Goal: Transaction & Acquisition: Purchase product/service

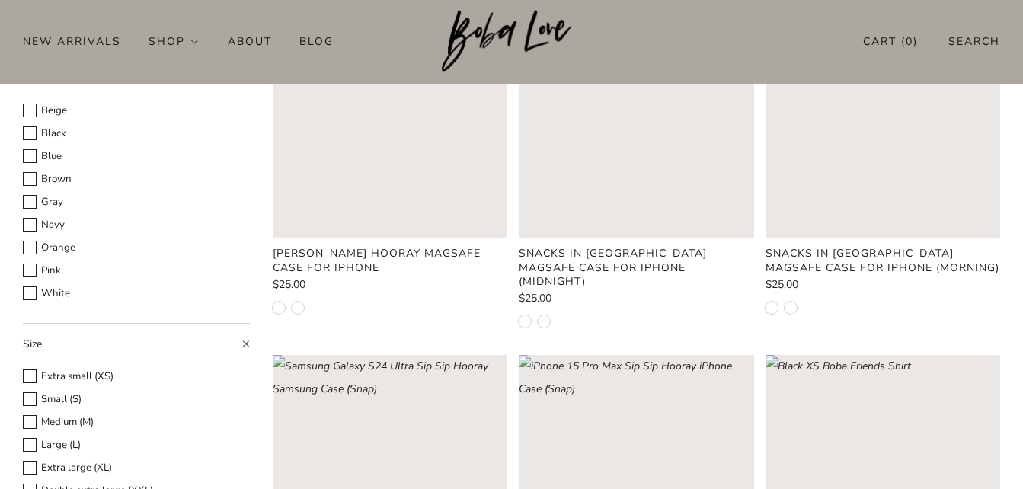
scroll to position [76, 0]
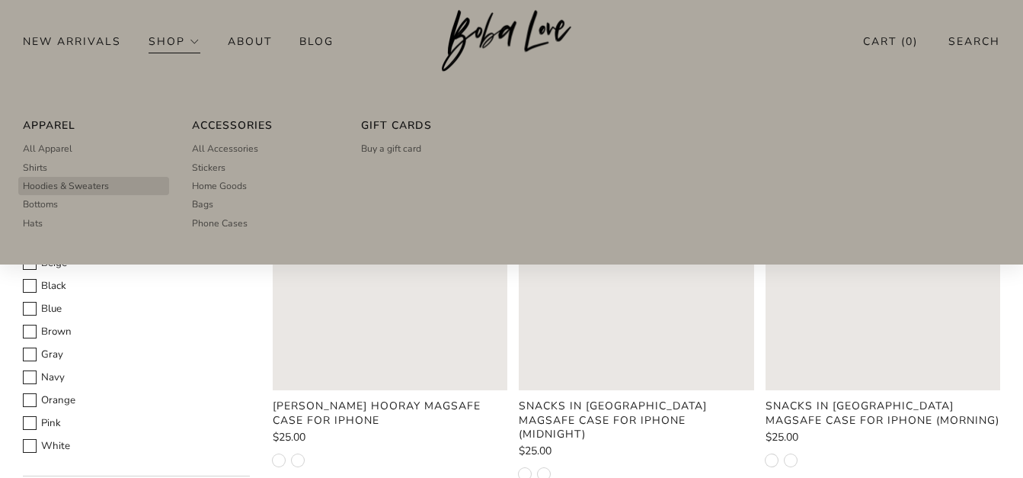
click at [151, 190] on link "Hoodies & Sweaters" at bounding box center [94, 186] width 142 height 18
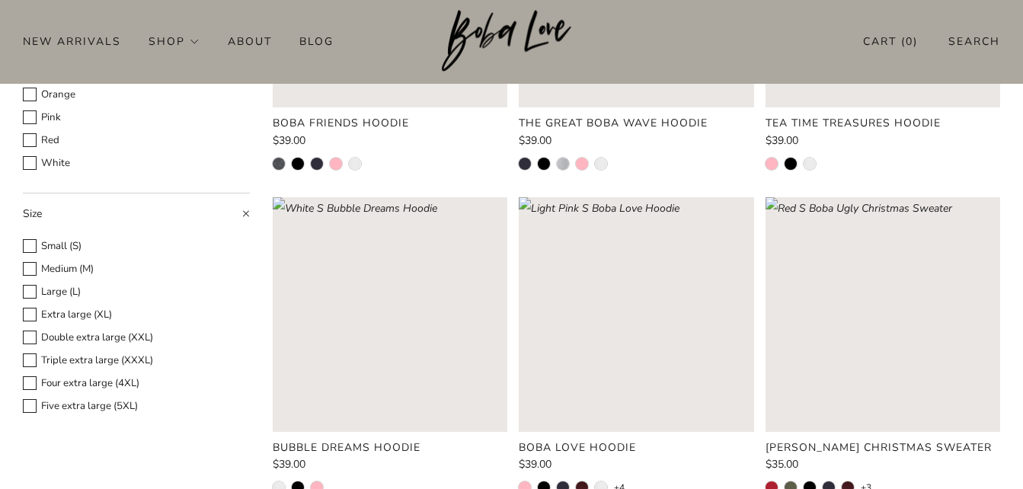
scroll to position [296, 0]
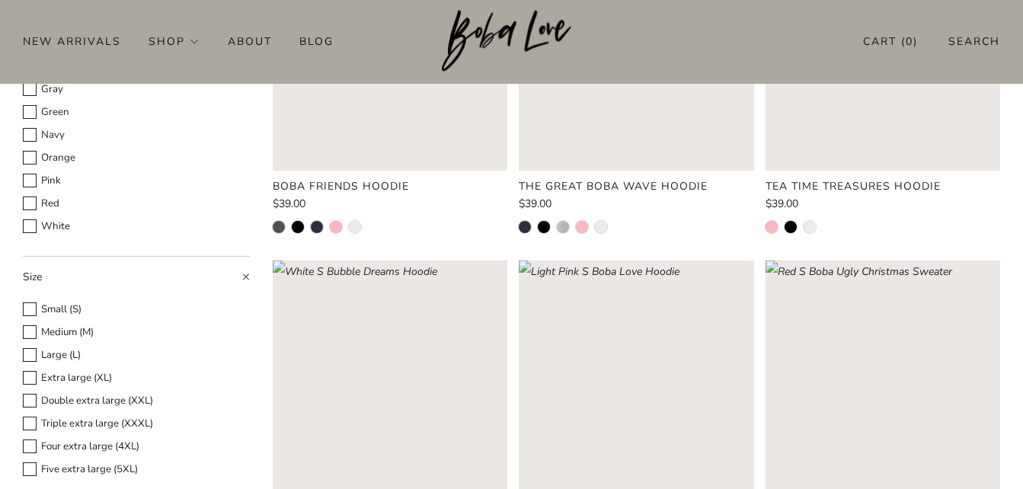
click at [72, 321] on li "Medium (M)" at bounding box center [136, 332] width 227 height 23
click at [69, 331] on label "Medium (M)" at bounding box center [136, 333] width 227 height 18
click at [23, 324] on input "Medium (M)" at bounding box center [22, 323] width 1 height 1
checkbox input "true"
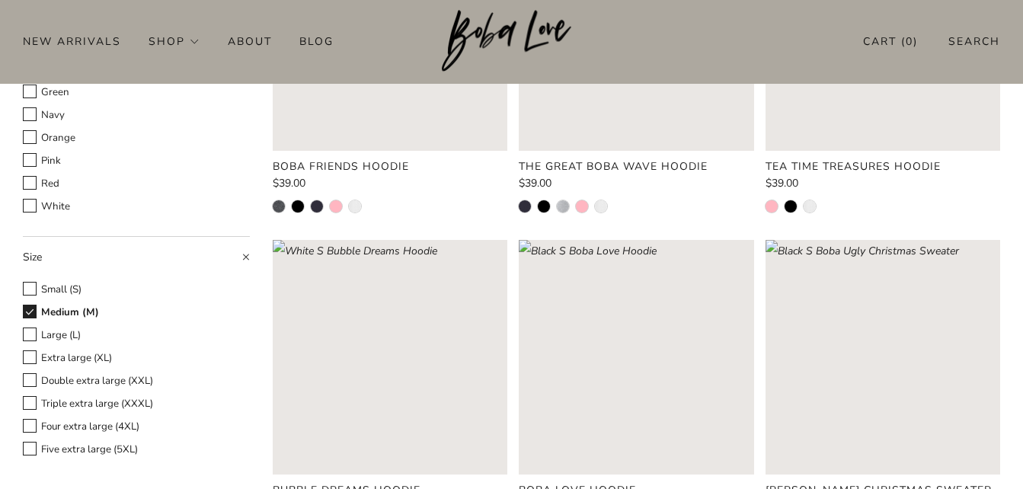
scroll to position [372, 0]
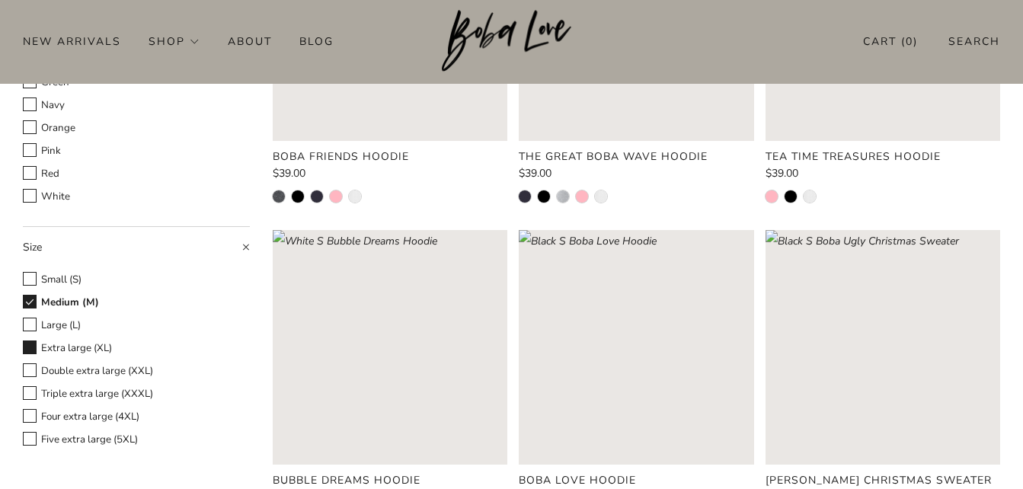
click at [61, 345] on label "Extra large (XL)" at bounding box center [136, 349] width 227 height 18
click at [23, 340] on input "Extra large (XL)" at bounding box center [22, 339] width 1 height 1
checkbox input "true"
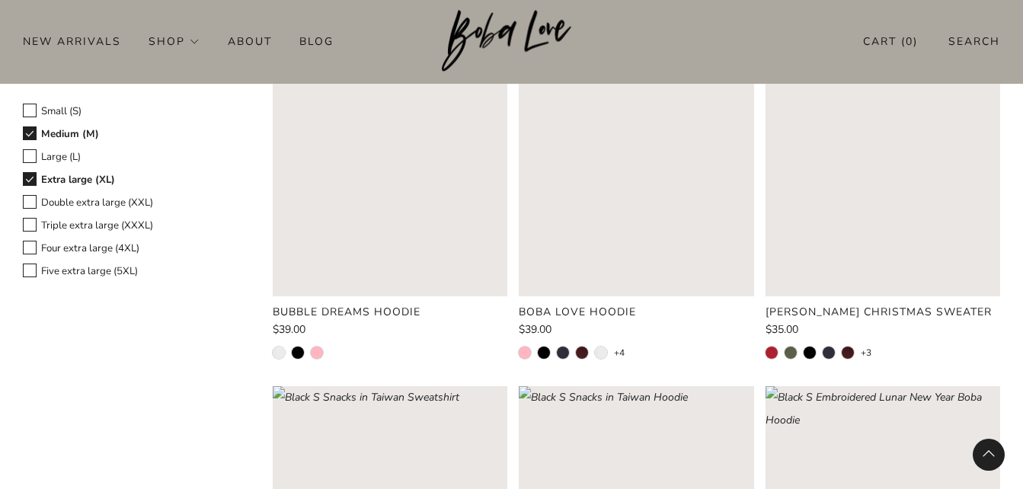
scroll to position [600, 0]
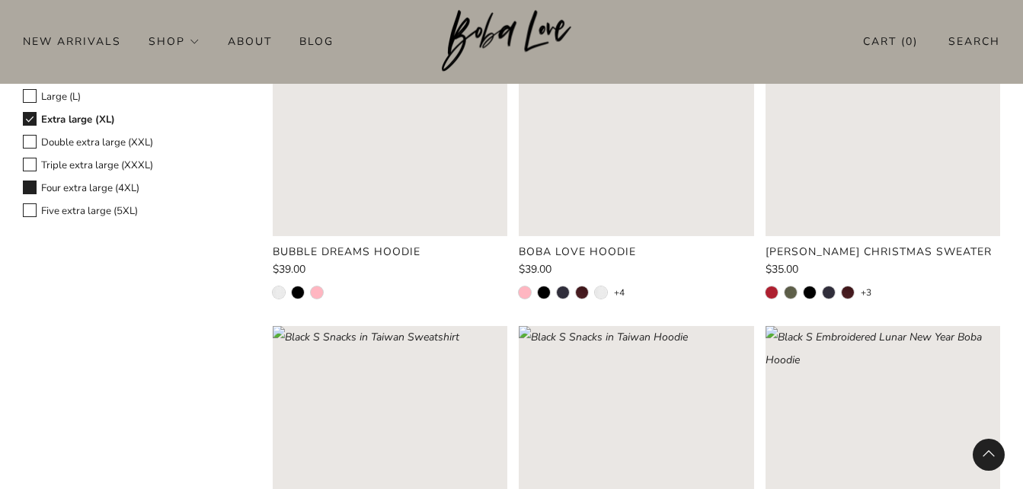
click at [132, 181] on label "Four extra large (4XL)" at bounding box center [136, 189] width 227 height 18
click at [23, 180] on input "Four extra large (4XL)" at bounding box center [22, 179] width 1 height 1
checkbox input "true"
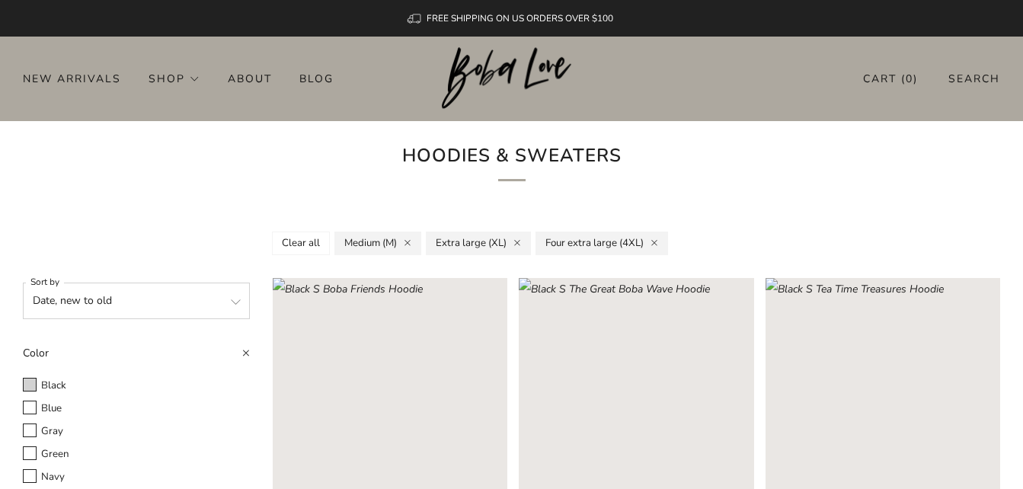
click at [43, 385] on label "Black" at bounding box center [136, 386] width 227 height 18
click at [23, 377] on input "Black" at bounding box center [22, 376] width 1 height 1
checkbox input "true"
click at [51, 404] on label "Blue" at bounding box center [136, 409] width 227 height 18
click at [23, 400] on input "Blue" at bounding box center [22, 399] width 1 height 1
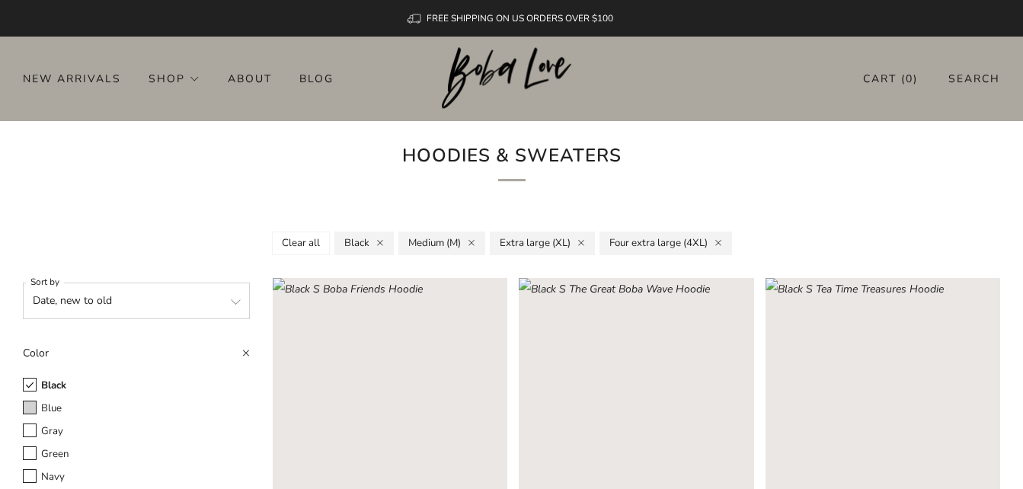
checkbox input "true"
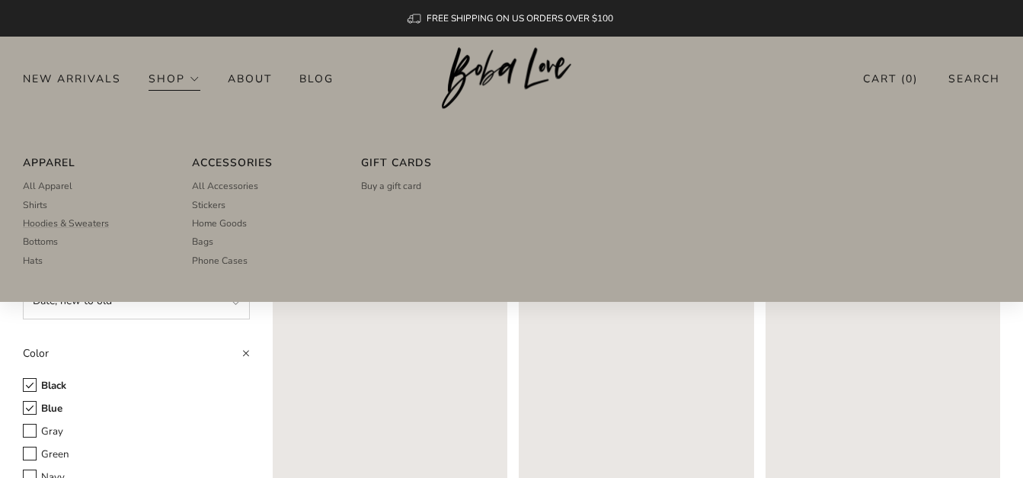
drag, startPoint x: 60, startPoint y: 187, endPoint x: 119, endPoint y: 185, distance: 58.7
click at [60, 187] on span "All Apparel" at bounding box center [48, 186] width 50 height 14
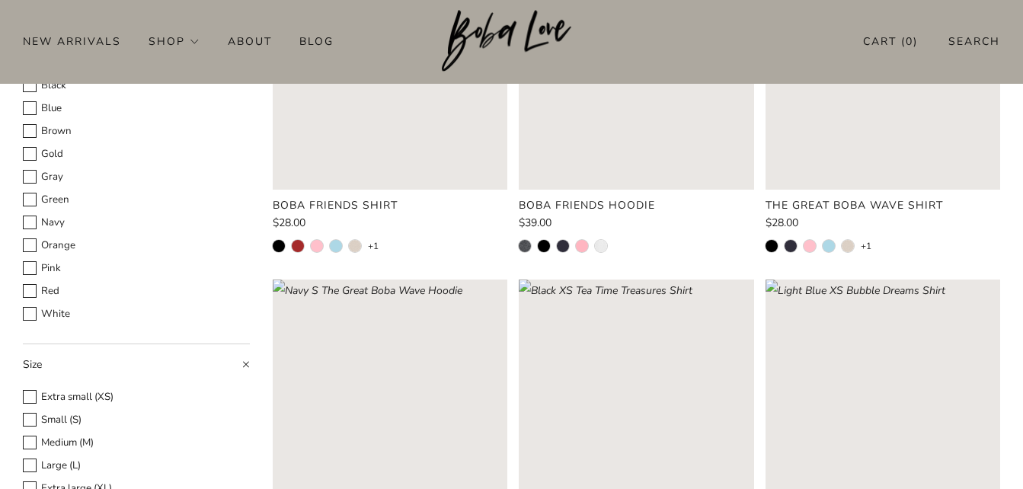
scroll to position [229, 0]
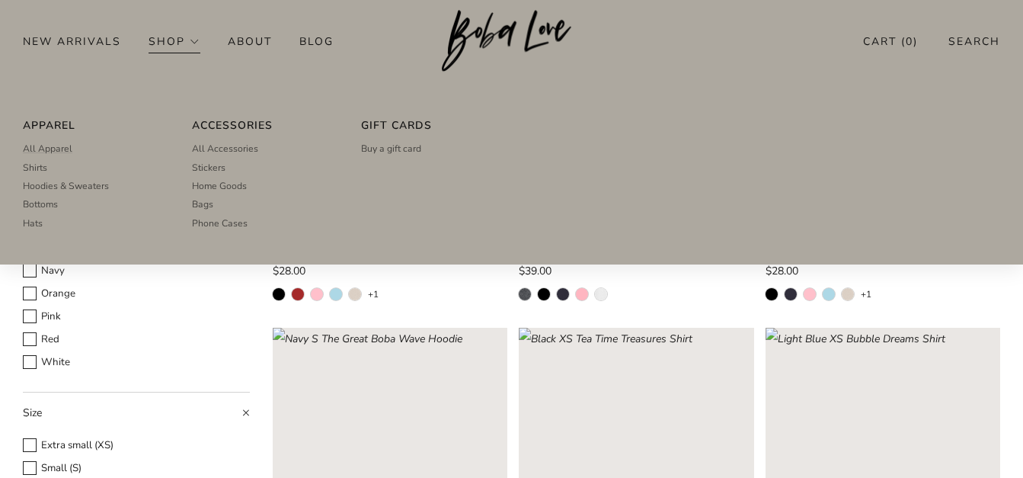
click at [195, 39] on link "Shop" at bounding box center [175, 41] width 52 height 24
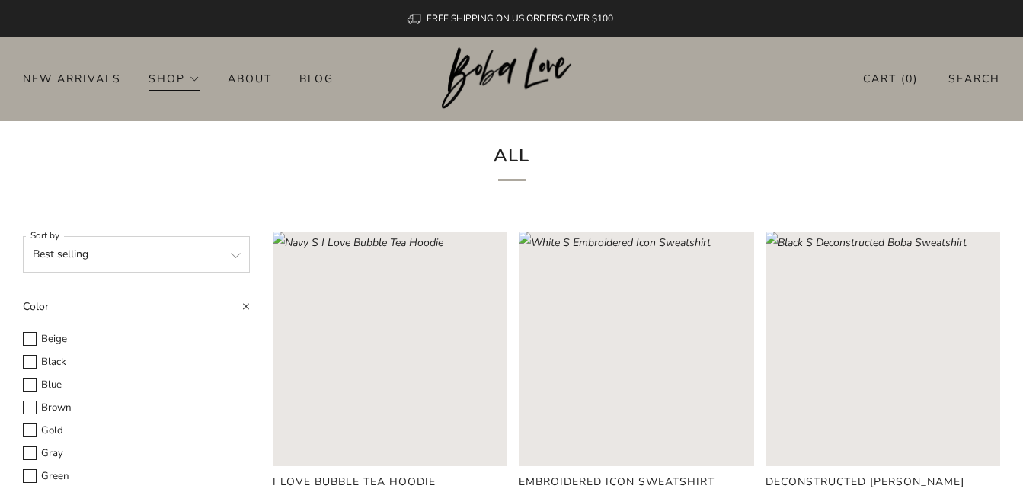
click at [191, 78] on link "Shop" at bounding box center [175, 78] width 52 height 24
click at [245, 76] on link "About" at bounding box center [250, 78] width 44 height 24
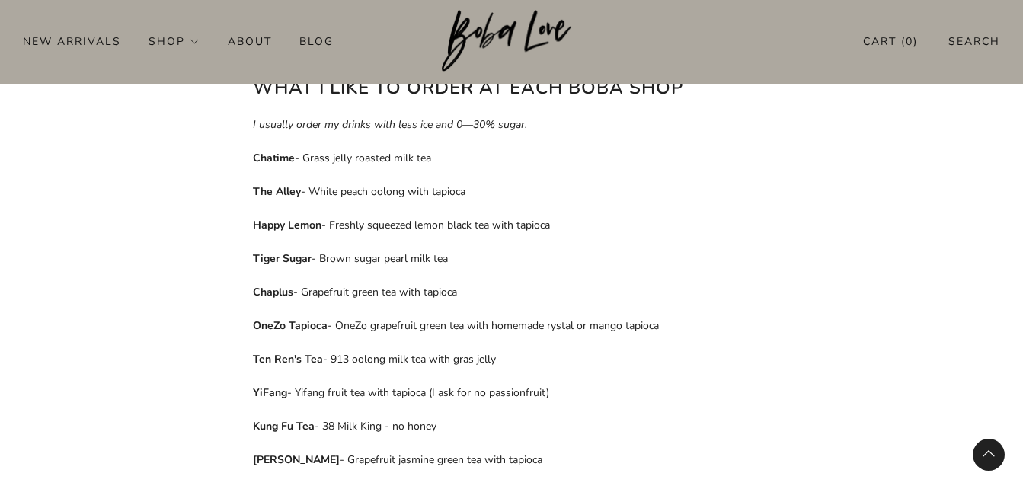
scroll to position [533, 0]
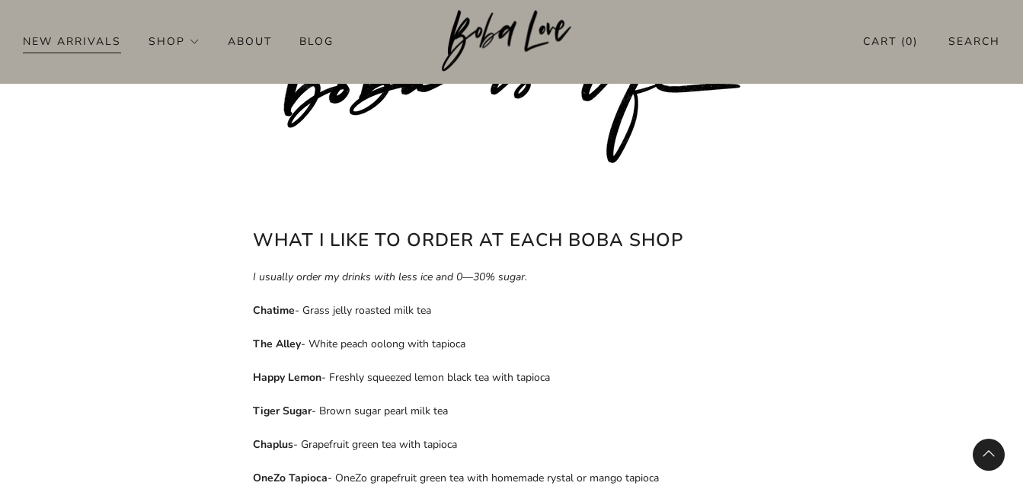
click at [62, 41] on link "New Arrivals" at bounding box center [72, 41] width 98 height 24
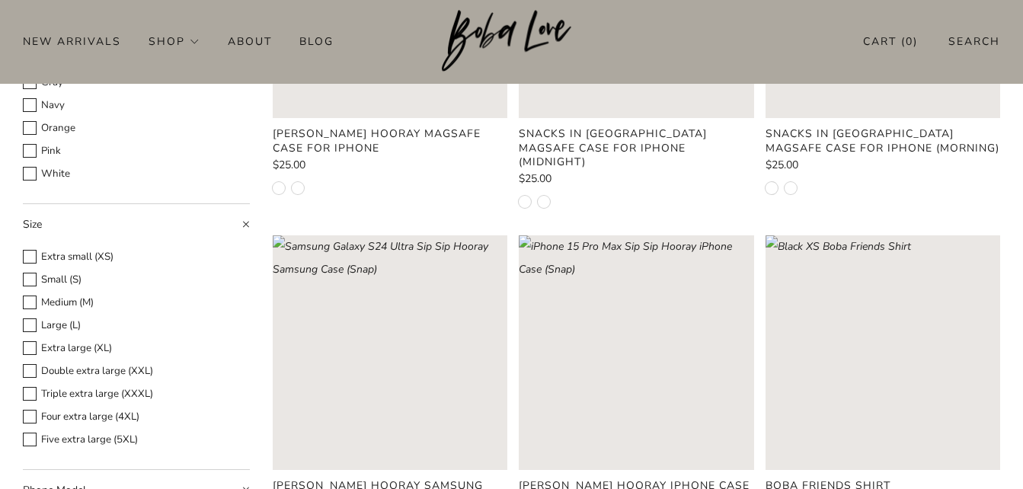
scroll to position [305, 0]
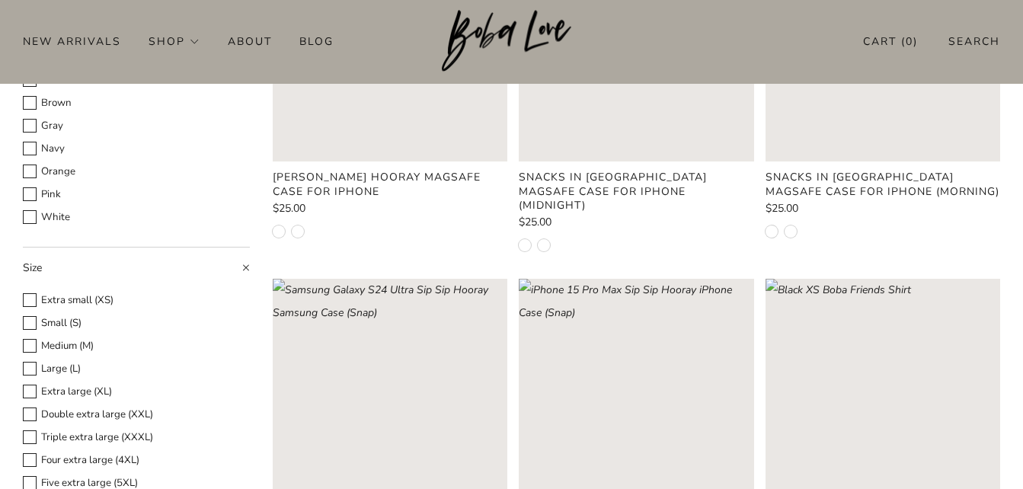
click at [593, 129] on rect "Loading image: Glossy iPhone 14 Snacks in Taiwan MagSafe Case for iPhone (Midni…" at bounding box center [636, 44] width 235 height 235
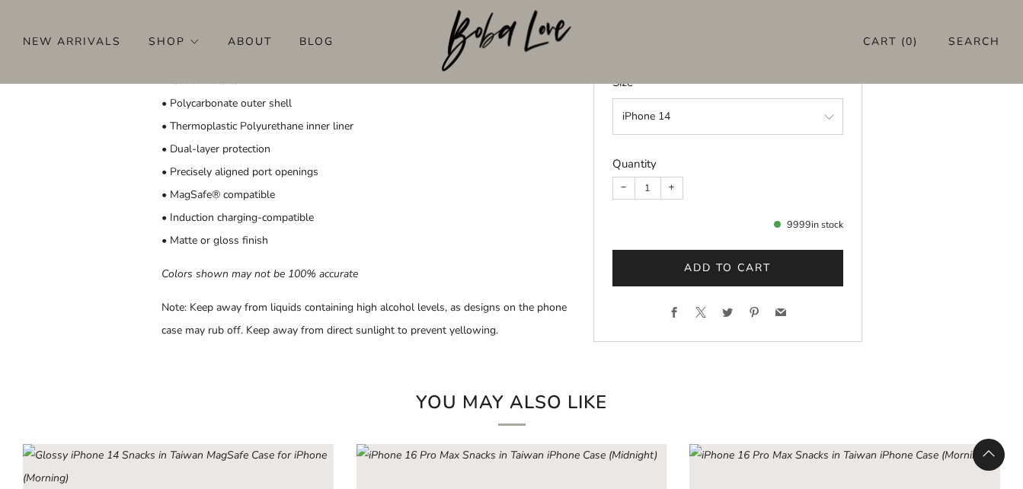
scroll to position [1066, 0]
